Goal: Task Accomplishment & Management: Manage account settings

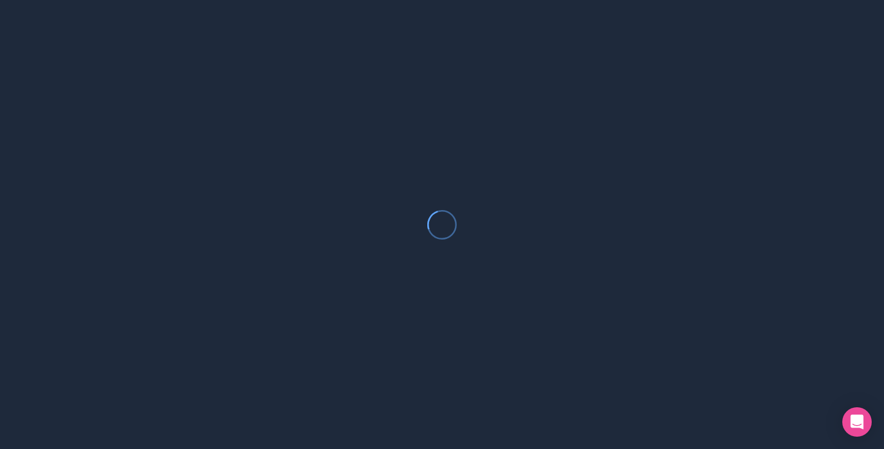
scroll to position [184, 0]
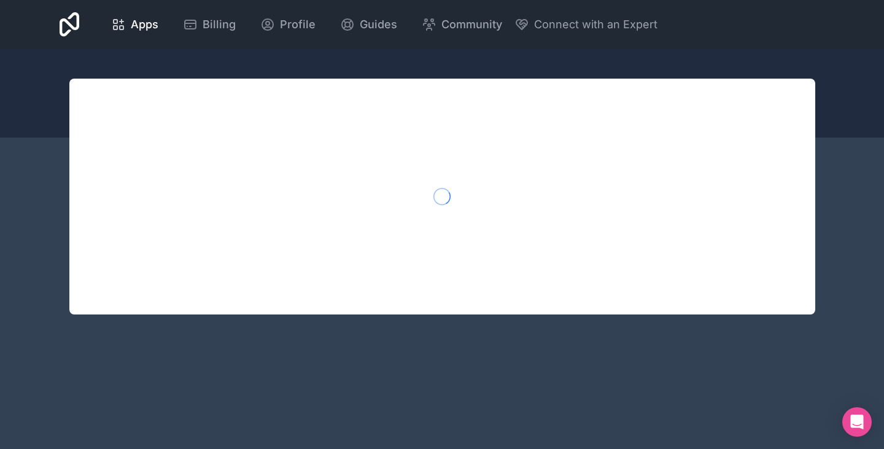
scroll to position [184, 0]
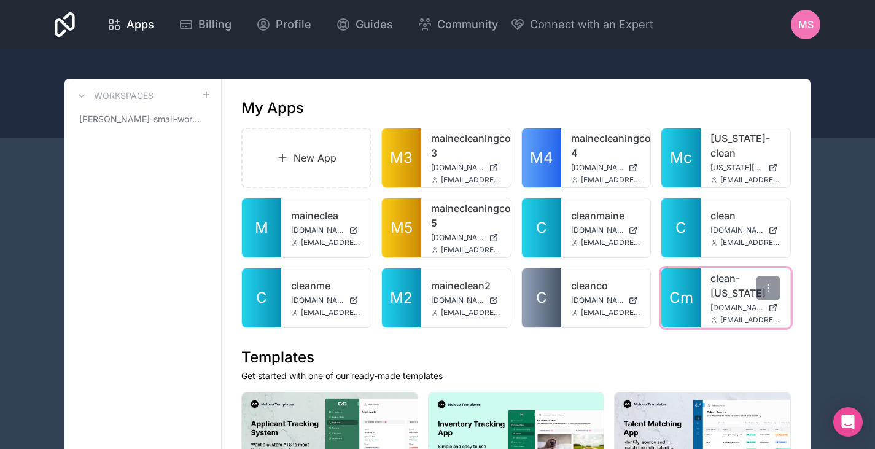
click at [696, 292] on link "Cm" at bounding box center [680, 297] width 39 height 59
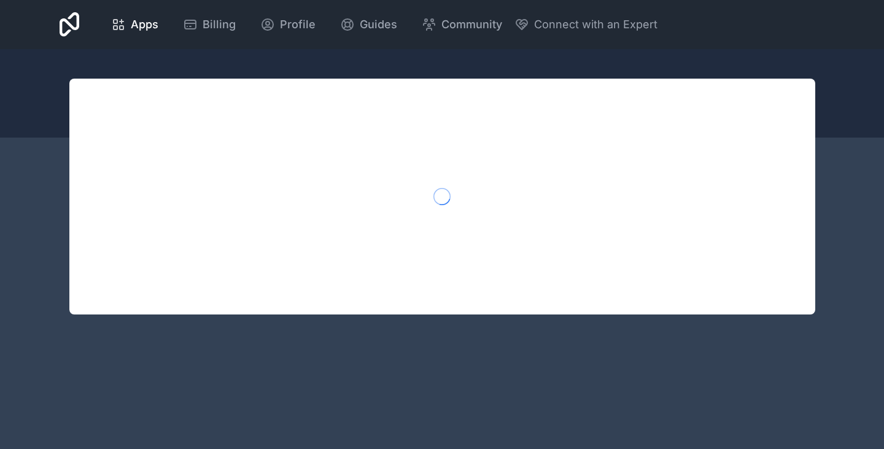
scroll to position [184, 0]
